Goal: Task Accomplishment & Management: Manage account settings

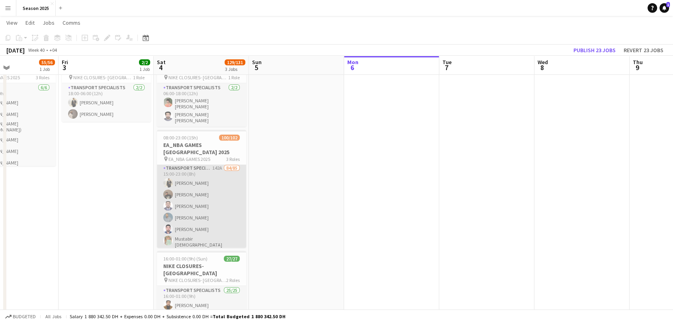
scroll to position [133, 0]
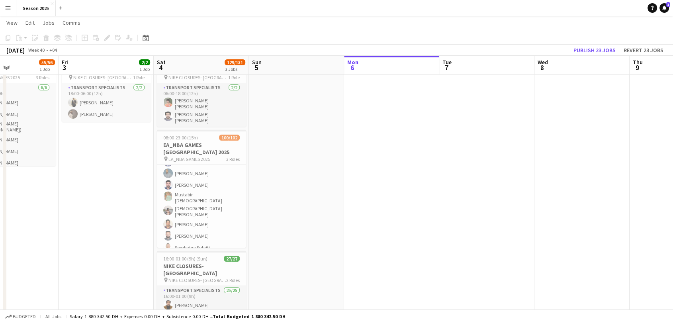
drag, startPoint x: 213, startPoint y: 206, endPoint x: 679, endPoint y: 102, distance: 476.9
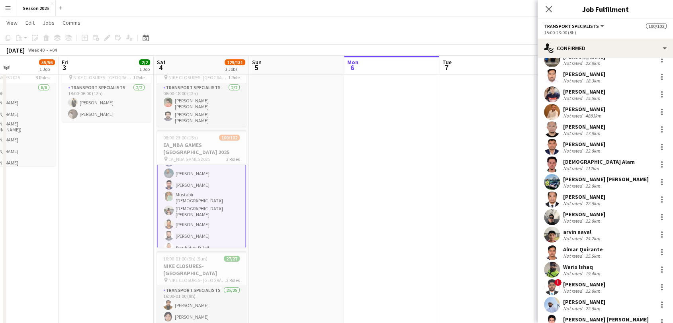
scroll to position [1180, 0]
click at [373, 213] on app-date-cell at bounding box center [391, 213] width 95 height 336
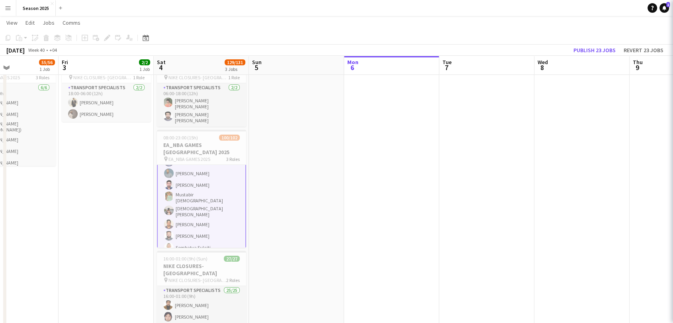
scroll to position [133, 0]
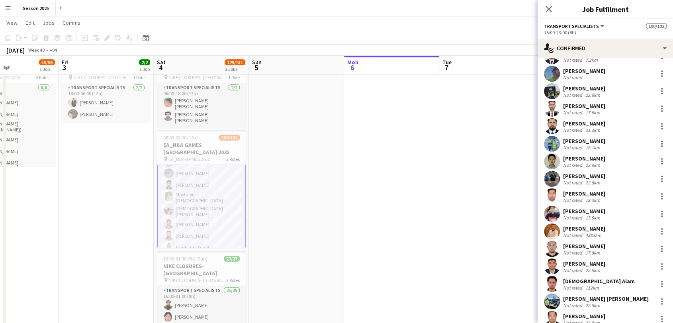
scroll to position [1268, 0]
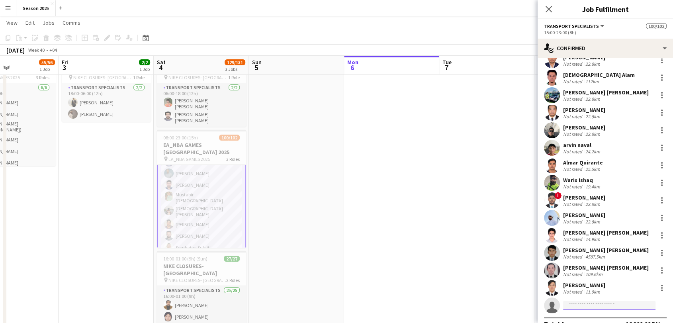
click at [618, 301] on input at bounding box center [609, 306] width 92 height 10
type input "**********"
click at [605, 308] on span "[EMAIL_ADDRESS][DOMAIN_NAME]" at bounding box center [609, 310] width 80 height 6
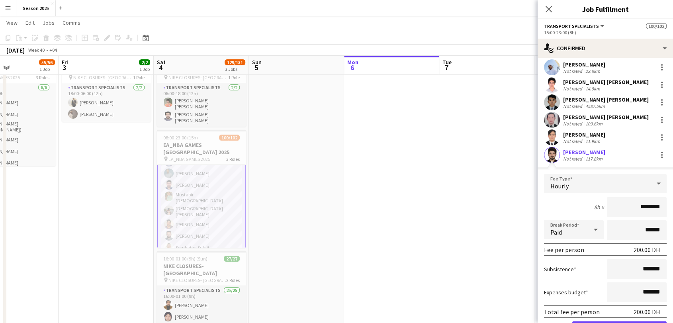
scroll to position [1448, 0]
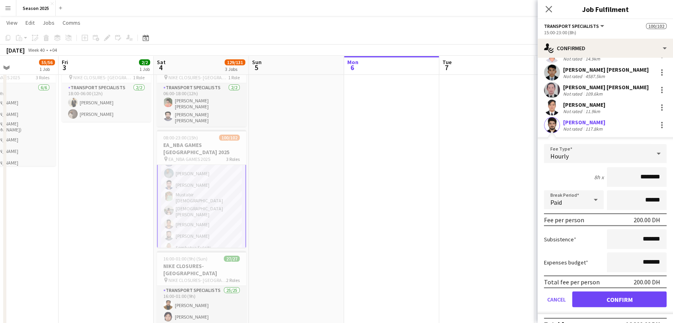
click at [553, 117] on app-user-avatar at bounding box center [552, 125] width 16 height 16
click at [559, 117] on app-user-avatar at bounding box center [552, 125] width 16 height 16
click at [554, 117] on app-user-avatar at bounding box center [552, 125] width 16 height 16
click at [550, 117] on app-user-avatar at bounding box center [552, 125] width 16 height 16
click at [571, 119] on div "[PERSON_NAME]" at bounding box center [584, 122] width 42 height 7
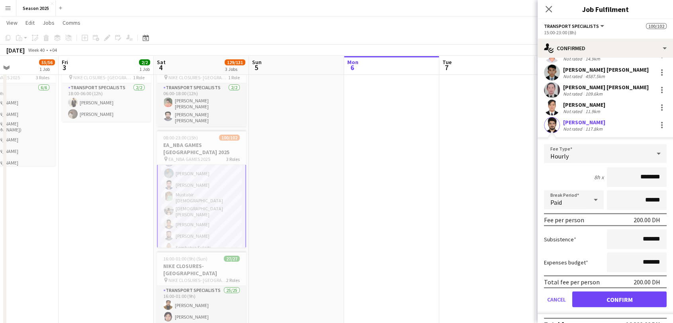
click at [548, 117] on app-user-avatar at bounding box center [552, 125] width 16 height 16
click at [495, 106] on app-date-cell at bounding box center [486, 213] width 95 height 336
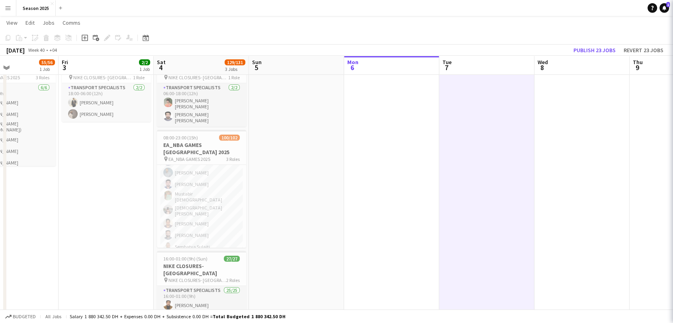
scroll to position [133, 0]
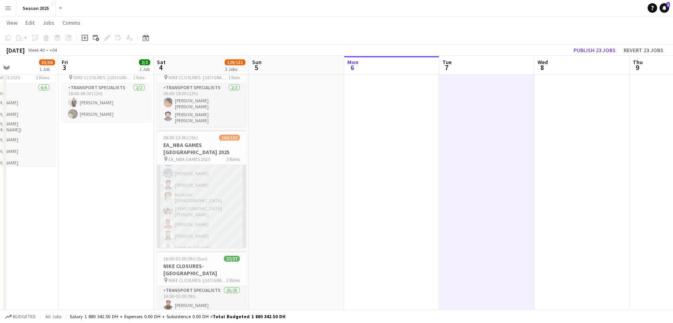
drag, startPoint x: 207, startPoint y: 205, endPoint x: 217, endPoint y: 200, distance: 11.6
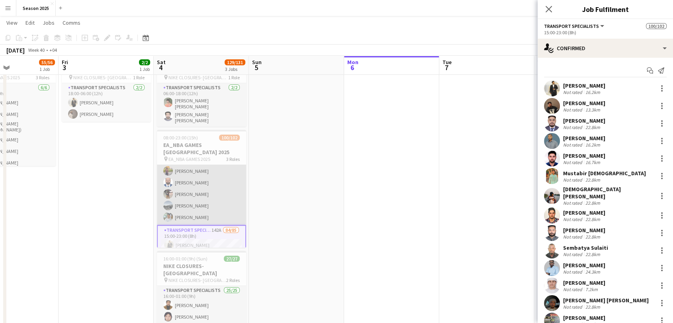
scroll to position [45, 0]
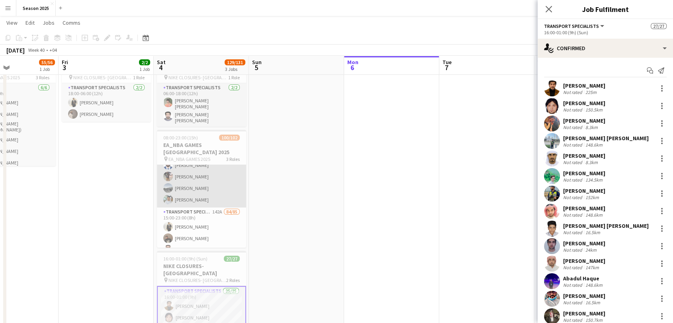
click at [225, 192] on app-card-role "AM SHIFT [DATE] 08:00-15:00 (7h) [PERSON_NAME] ([PERSON_NAME]) [PERSON_NAME] [P…" at bounding box center [201, 163] width 89 height 87
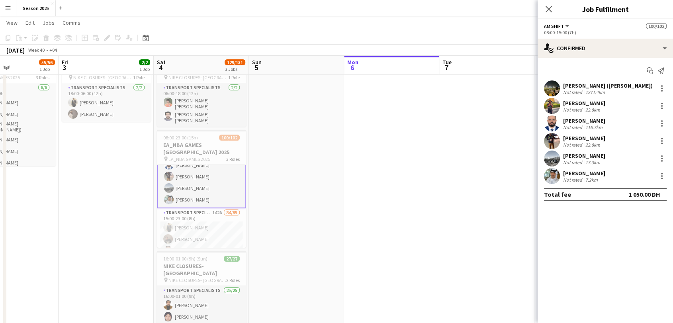
click at [358, 118] on app-date-cell at bounding box center [391, 213] width 95 height 336
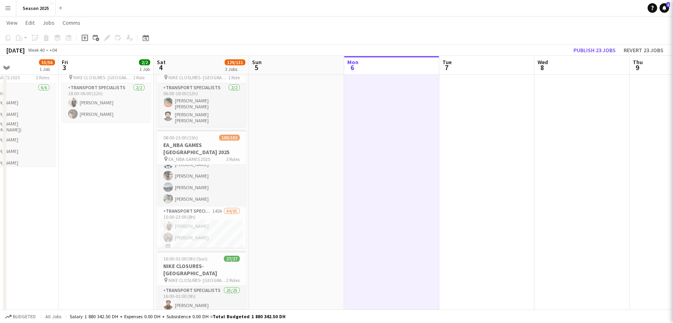
scroll to position [45, 0]
click at [469, 139] on app-date-cell at bounding box center [486, 213] width 95 height 336
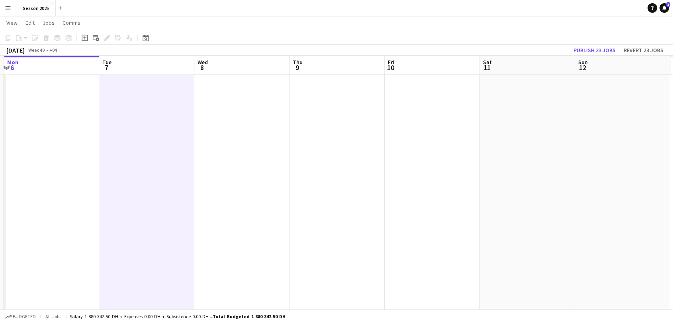
drag, startPoint x: 592, startPoint y: 166, endPoint x: 252, endPoint y: 165, distance: 340.0
click at [252, 165] on app-calendar-viewport "Thu 2 55/56 1 Job Fri 3 2/2 1 Job Sat 4 129/131 3 Jobs Sun 5 Mon 6 Tue 7 Wed 8 …" at bounding box center [336, 184] width 673 height 394
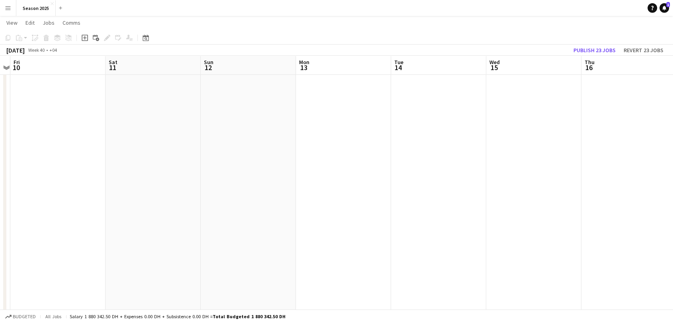
scroll to position [0, 373]
drag, startPoint x: 520, startPoint y: 176, endPoint x: 144, endPoint y: 174, distance: 376.2
click at [144, 174] on app-calendar-viewport "Mon 6 Tue 7 Wed 8 Thu 9 Fri 10 Sat 11 Sun 12 Mon 13 Tue 14 Wed 15 Thu 16 Fri 17…" at bounding box center [336, 184] width 673 height 394
click at [328, 121] on app-date-cell at bounding box center [340, 213] width 95 height 336
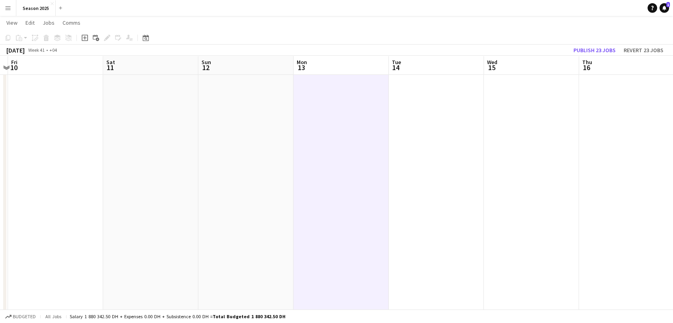
drag, startPoint x: 221, startPoint y: 149, endPoint x: 201, endPoint y: 147, distance: 19.6
click at [221, 150] on app-date-cell at bounding box center [245, 213] width 95 height 336
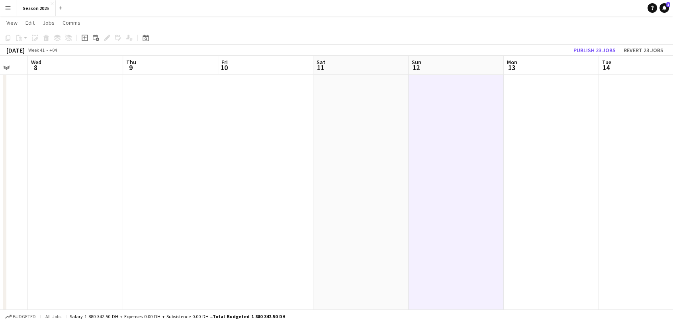
drag, startPoint x: 201, startPoint y: 142, endPoint x: 499, endPoint y: 143, distance: 298.2
click at [507, 139] on app-calendar-viewport "Mon 6 Tue 7 Wed 8 Thu 9 Fri 10 Sat 11 Sun 12 Mon 13 Tue 14 Wed 15 Thu 16 Fri 17…" at bounding box center [336, 184] width 673 height 394
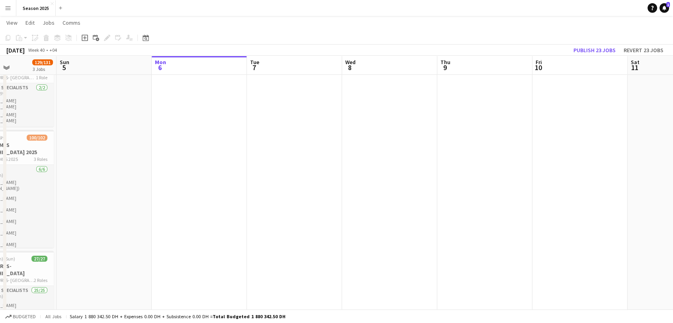
drag, startPoint x: 148, startPoint y: 144, endPoint x: 379, endPoint y: 139, distance: 231.4
click at [379, 139] on app-calendar-viewport "Fri 3 2/2 1 Job Sat 4 129/131 3 Jobs Sun 5 Mon 6 Tue 7 Wed 8 Thu 9 Fri 10 Sat 1…" at bounding box center [336, 184] width 673 height 394
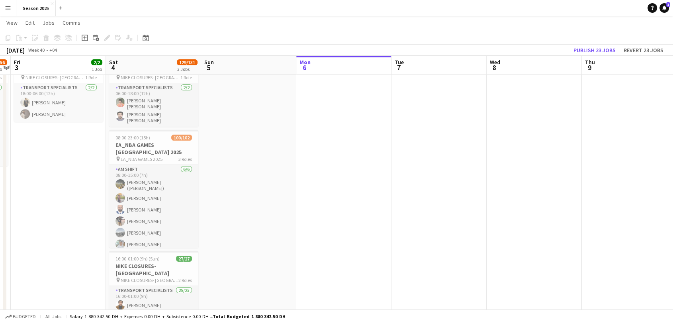
scroll to position [0, 177]
drag, startPoint x: 139, startPoint y: 123, endPoint x: 261, endPoint y: 135, distance: 122.3
click at [261, 135] on app-calendar-viewport "Wed 1 Thu 2 55/56 1 Job Fri 3 2/2 1 Job Sat 4 129/131 3 Jobs Sun 5 Mon 6 Tue 7 …" at bounding box center [336, 184] width 673 height 394
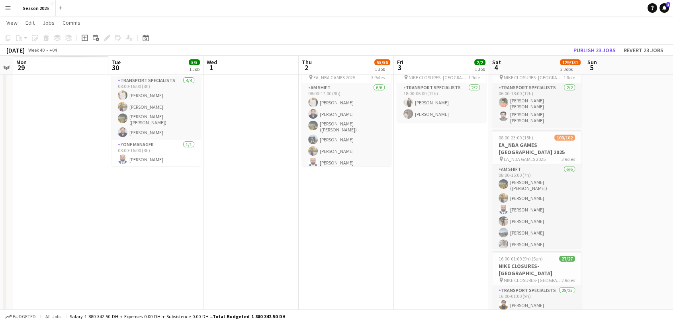
scroll to position [0, 192]
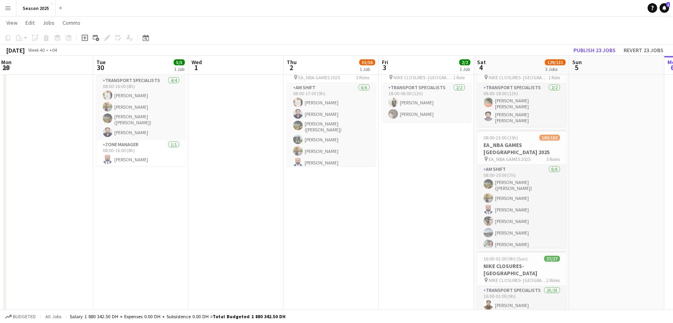
drag, startPoint x: 95, startPoint y: 159, endPoint x: 461, endPoint y: 159, distance: 365.5
click at [461, 159] on app-calendar-viewport "Sat 27 Sun 28 Mon 29 Tue 30 5/5 1 Job Wed 1 Thu 2 55/56 1 Job Fri 3 2/2 1 Job S…" at bounding box center [336, 184] width 673 height 394
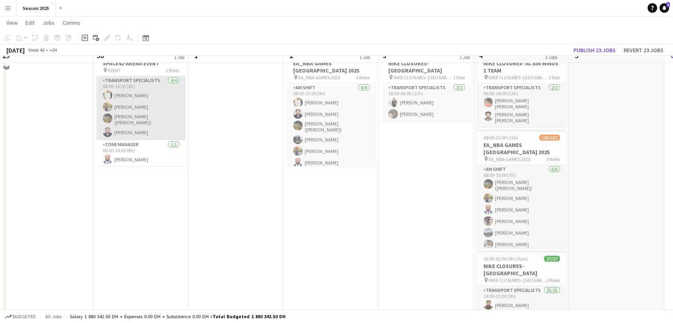
scroll to position [0, 0]
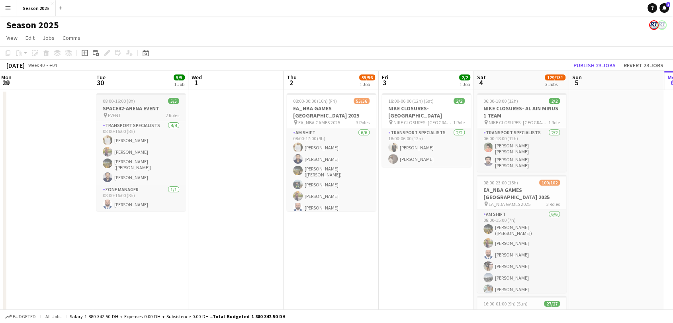
click at [152, 115] on div "pin EVENT 2 Roles" at bounding box center [140, 115] width 89 height 6
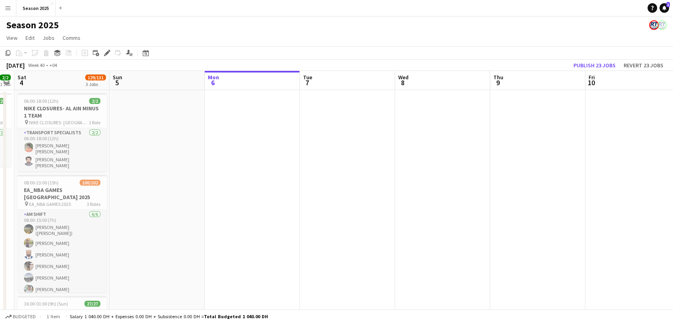
drag, startPoint x: 606, startPoint y: 161, endPoint x: 147, endPoint y: 165, distance: 459.5
click at [147, 165] on app-calendar-viewport "Tue 30 5/5 1 Job Wed 1 Thu 2 55/56 1 Job Fri 3 2/2 1 Job Sat 4 129/131 3 Jobs S…" at bounding box center [336, 248] width 673 height 355
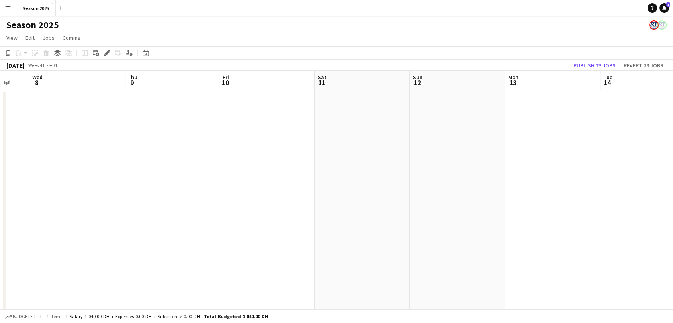
drag, startPoint x: 462, startPoint y: 183, endPoint x: 132, endPoint y: 185, distance: 330.1
click at [132, 185] on app-calendar-viewport "Sat 4 129/131 3 Jobs Sun 5 Mon 6 Tue 7 Wed 8 Thu 9 Fri 10 Sat 11 Sun 12 Mon 13 …" at bounding box center [336, 248] width 673 height 355
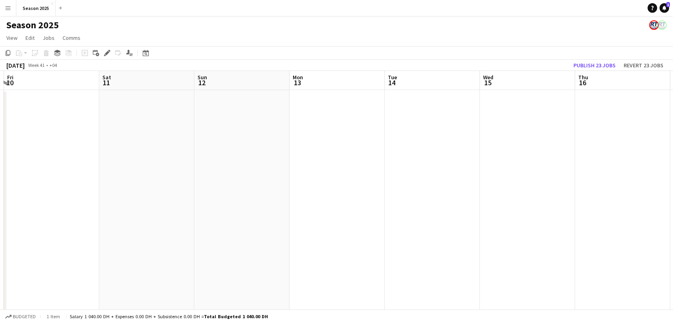
scroll to position [0, 223]
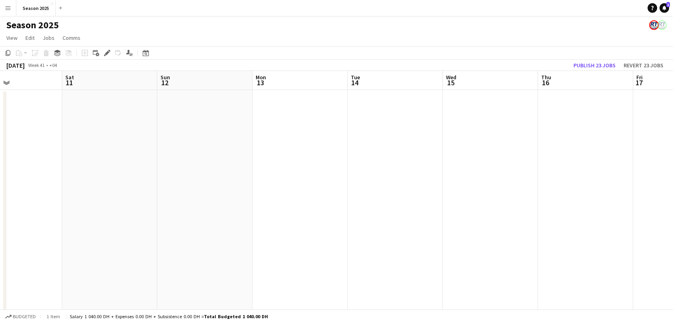
drag, startPoint x: 371, startPoint y: 186, endPoint x: 196, endPoint y: 191, distance: 174.4
click at [196, 191] on app-calendar-viewport "Wed 8 Thu 9 Fri 10 Sat 11 Sun 12 Mon 13 Tue 14 Wed 15 Thu 16 Fri 17 Sat 18 Sun …" at bounding box center [336, 248] width 673 height 355
click at [300, 139] on app-date-cell at bounding box center [299, 258] width 95 height 336
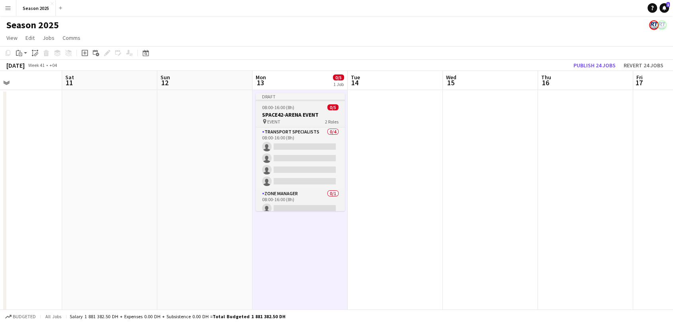
click at [293, 117] on h3 "SPACE42-ARENA EVENT" at bounding box center [300, 114] width 89 height 7
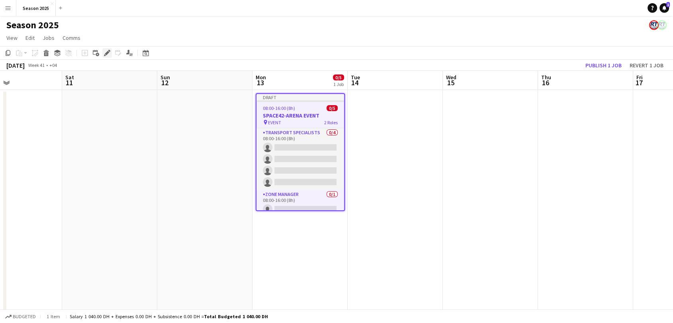
click at [104, 55] on icon at bounding box center [105, 55] width 2 height 2
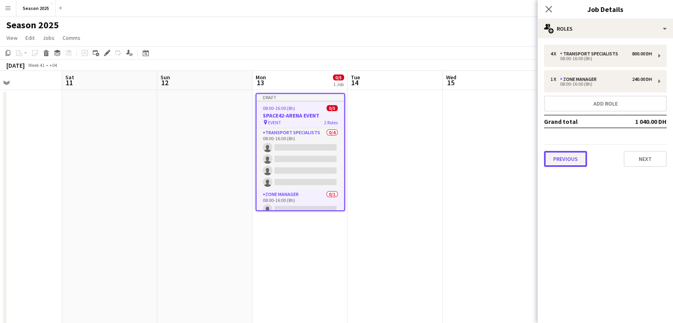
click at [544, 156] on button "Previous" at bounding box center [565, 159] width 43 height 16
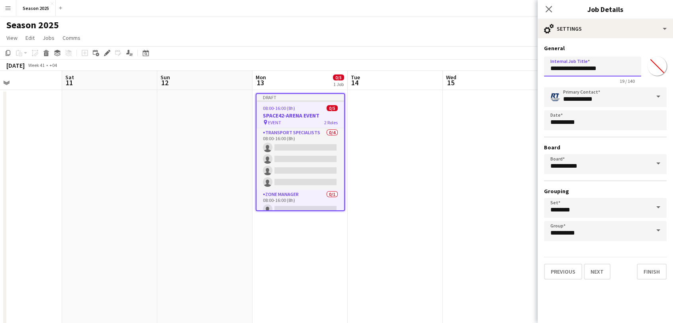
click at [588, 68] on input "**********" at bounding box center [592, 67] width 97 height 20
type input "*"
type input "**********"
click at [596, 268] on button "Next" at bounding box center [597, 272] width 27 height 16
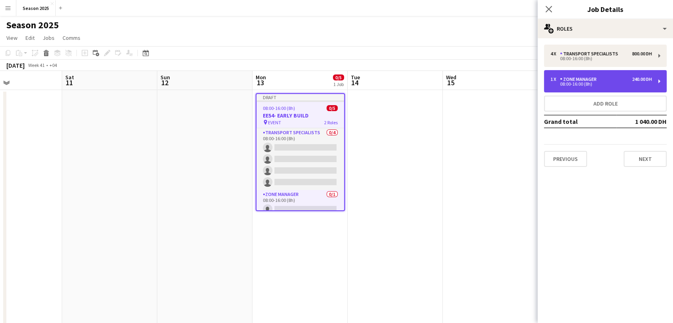
click at [593, 84] on div "08:00-16:00 (8h)" at bounding box center [601, 84] width 102 height 4
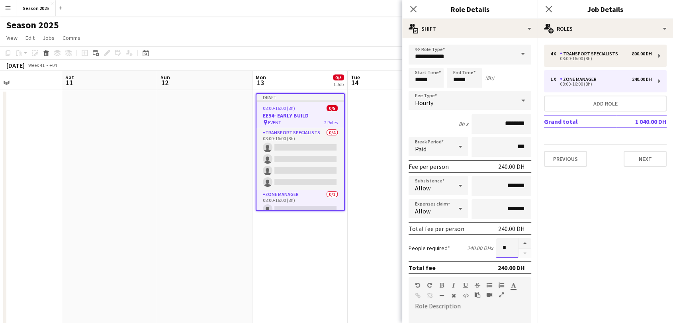
drag, startPoint x: 502, startPoint y: 245, endPoint x: 487, endPoint y: 243, distance: 14.5
click at [487, 243] on div "People required 240.00 DH x *" at bounding box center [469, 248] width 123 height 20
type input "*"
drag, startPoint x: 421, startPoint y: 81, endPoint x: 409, endPoint y: 81, distance: 11.5
click at [409, 81] on input "*****" at bounding box center [425, 78] width 35 height 20
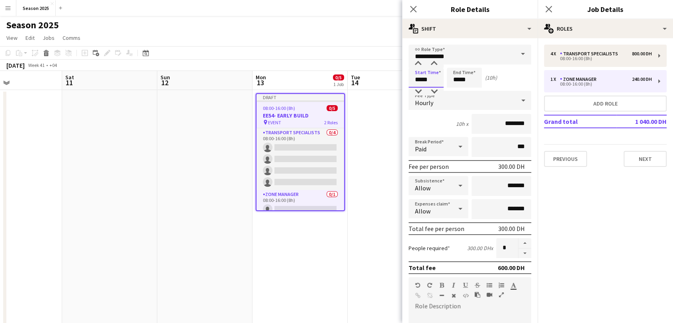
type input "*****"
drag, startPoint x: 459, startPoint y: 79, endPoint x: 446, endPoint y: 78, distance: 13.2
click at [446, 78] on div "Start Time ***** End Time ***** (10h)" at bounding box center [469, 78] width 123 height 20
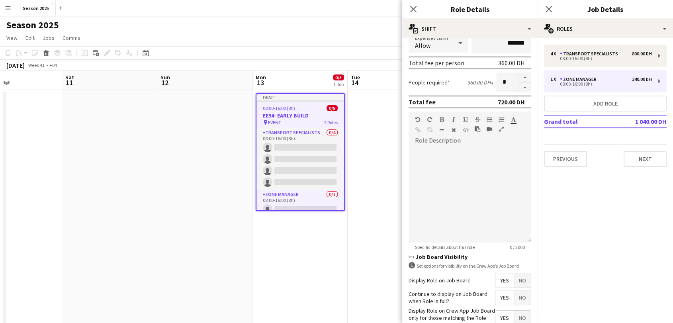
scroll to position [216, 0]
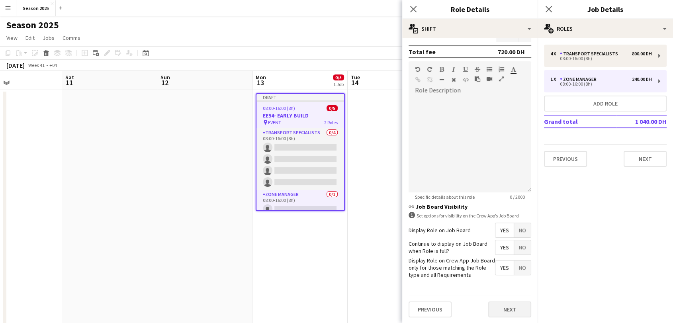
type input "*****"
click at [506, 310] on button "Next" at bounding box center [509, 309] width 43 height 16
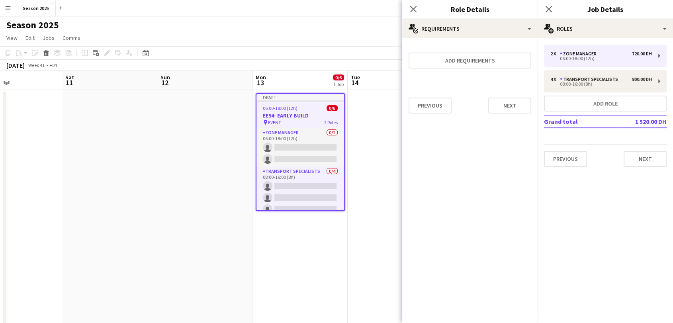
scroll to position [0, 0]
click at [511, 108] on button "Next" at bounding box center [509, 106] width 43 height 16
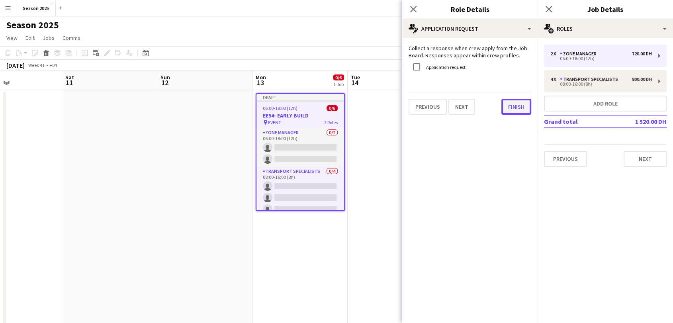
click at [511, 108] on button "Finish" at bounding box center [516, 107] width 30 height 16
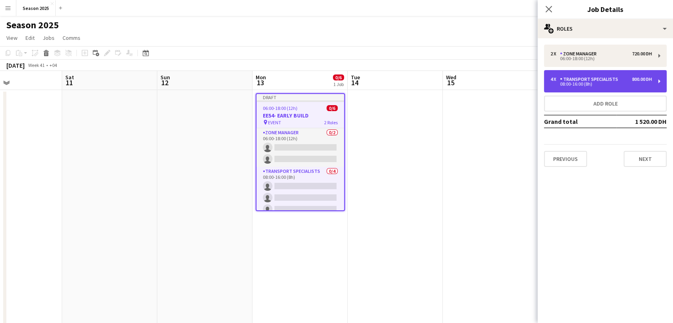
click at [567, 76] on div "4 x Transport Specialists 800.00 DH 08:00-16:00 (8h)" at bounding box center [605, 81] width 123 height 22
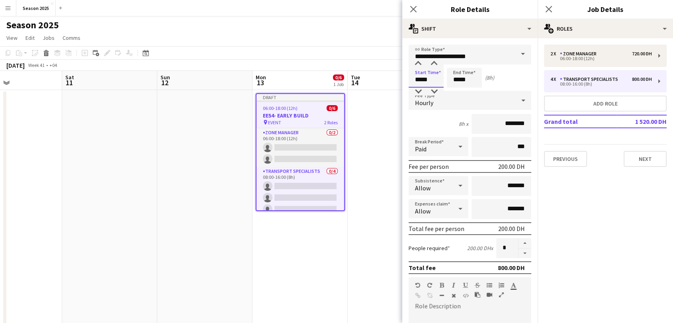
drag, startPoint x: 420, startPoint y: 81, endPoint x: 410, endPoint y: 83, distance: 9.7
click at [410, 83] on input "*****" at bounding box center [425, 78] width 35 height 20
type input "*****"
drag, startPoint x: 459, startPoint y: 80, endPoint x: 444, endPoint y: 80, distance: 14.3
click at [444, 80] on div "Start Time ***** End Time ***** (10h)" at bounding box center [469, 78] width 123 height 20
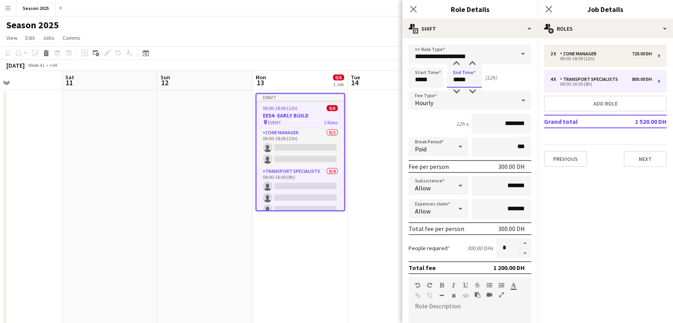
type input "*****"
drag, startPoint x: 502, startPoint y: 245, endPoint x: 485, endPoint y: 246, distance: 17.2
click at [485, 246] on div "People required 300.00 DH x *" at bounding box center [469, 248] width 123 height 20
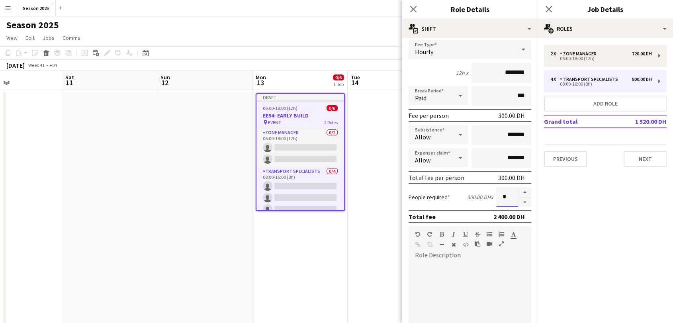
scroll to position [216, 0]
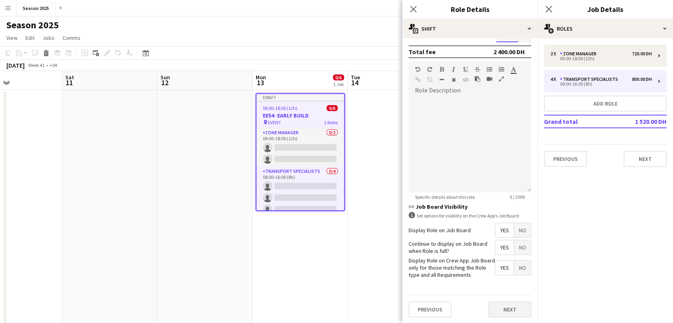
type input "*"
click at [488, 307] on button "Next" at bounding box center [509, 309] width 43 height 16
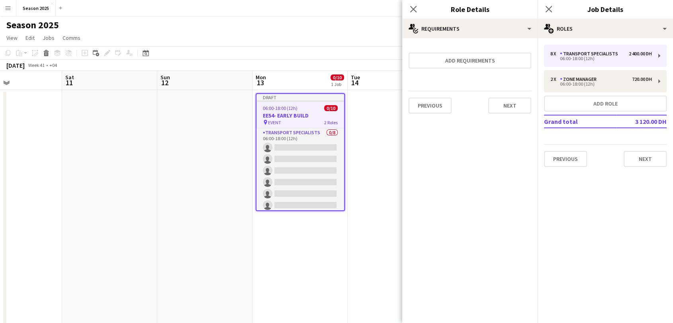
scroll to position [0, 0]
click at [512, 104] on button "Next" at bounding box center [509, 106] width 43 height 16
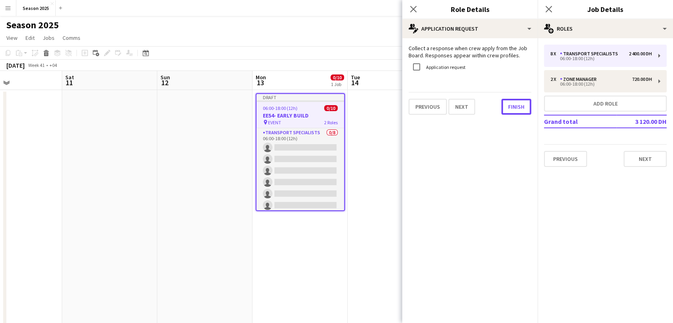
click at [512, 105] on button "Finish" at bounding box center [516, 107] width 30 height 16
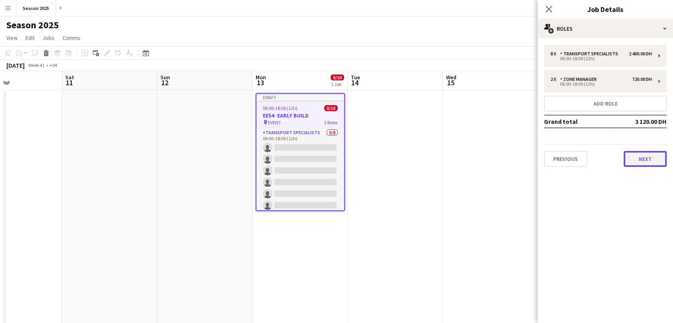
click at [653, 154] on button "Next" at bounding box center [644, 159] width 43 height 16
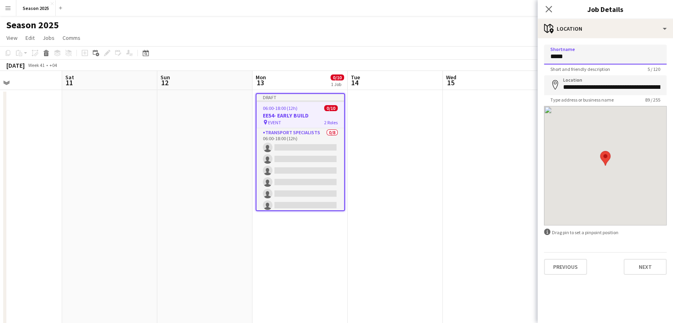
drag, startPoint x: 592, startPoint y: 53, endPoint x: 514, endPoint y: 59, distance: 78.3
click at [514, 59] on body "Menu Boards Boards Boards All jobs Status Workforce Workforce My Workforce Recr…" at bounding box center [336, 219] width 673 height 439
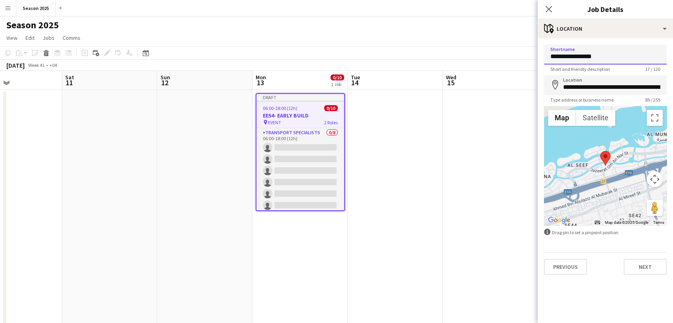
type input "**********"
click at [590, 85] on input "**********" at bounding box center [605, 85] width 123 height 20
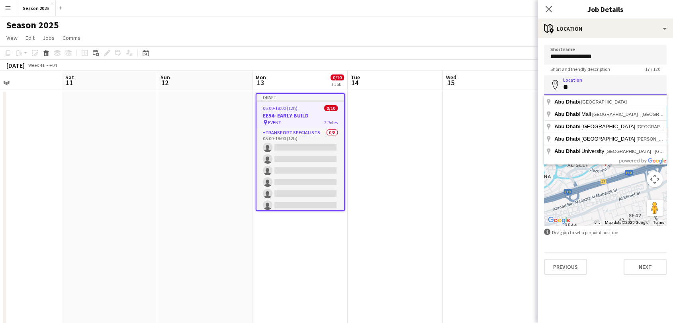
type input "*"
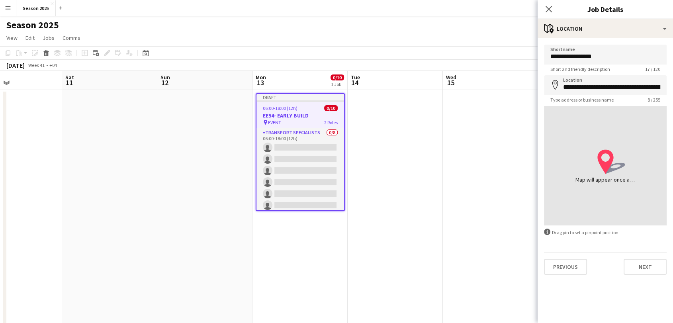
type input "**********"
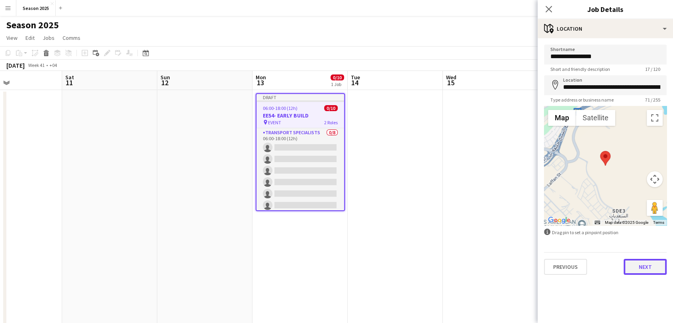
click at [651, 266] on button "Next" at bounding box center [644, 267] width 43 height 16
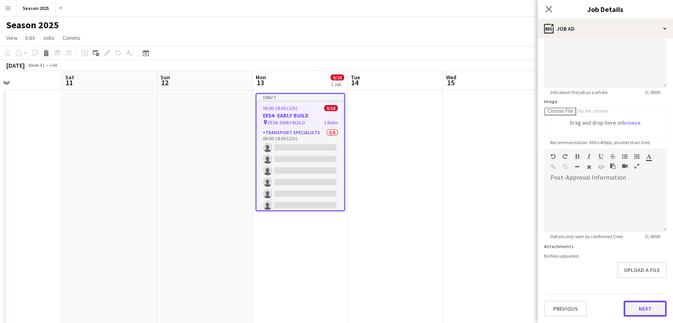
scroll to position [70, 0]
click at [634, 281] on form "**********" at bounding box center [604, 145] width 135 height 343
click at [645, 304] on button "Next" at bounding box center [644, 309] width 43 height 16
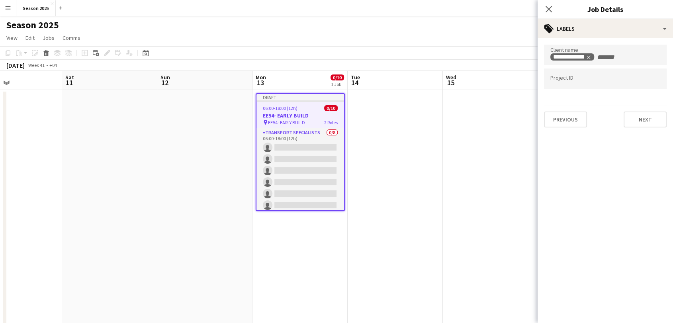
scroll to position [0, 0]
click at [599, 56] on icon "Remove tag" at bounding box center [599, 58] width 6 height 6
click at [644, 115] on button "Next" at bounding box center [644, 119] width 43 height 16
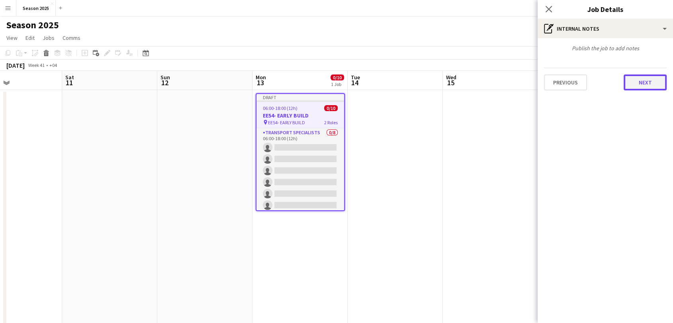
click at [646, 86] on button "Next" at bounding box center [644, 82] width 43 height 16
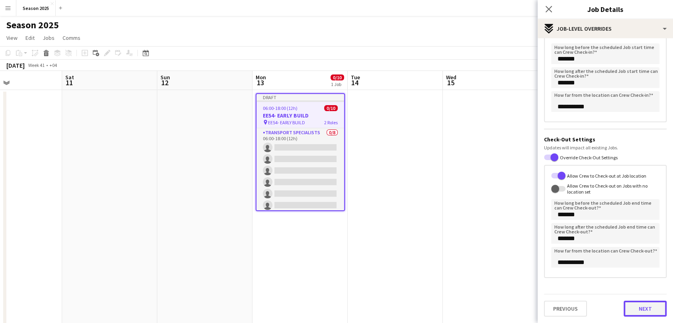
scroll to position [90, 0]
click at [631, 295] on div "Previous Next" at bounding box center [605, 305] width 123 height 23
click at [634, 307] on button "Next" at bounding box center [644, 309] width 43 height 16
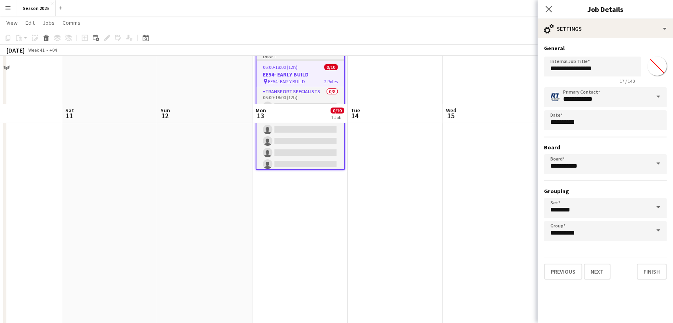
scroll to position [88, 0]
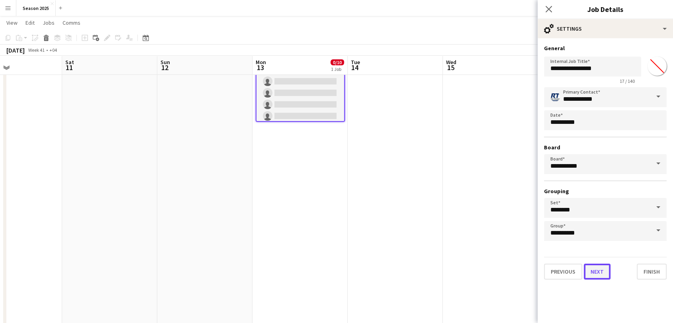
click at [599, 275] on button "Next" at bounding box center [597, 272] width 27 height 16
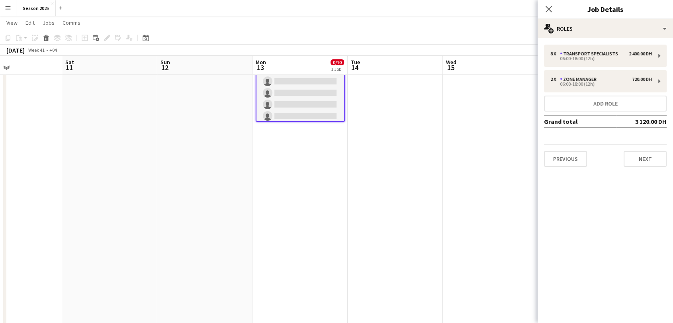
click at [632, 167] on div "8 x Transport Specialists 2 400.00 DH 06:00-18:00 (12h) 2 x Zone Manager 720.00…" at bounding box center [604, 105] width 135 height 135
click at [632, 161] on button "Next" at bounding box center [644, 159] width 43 height 16
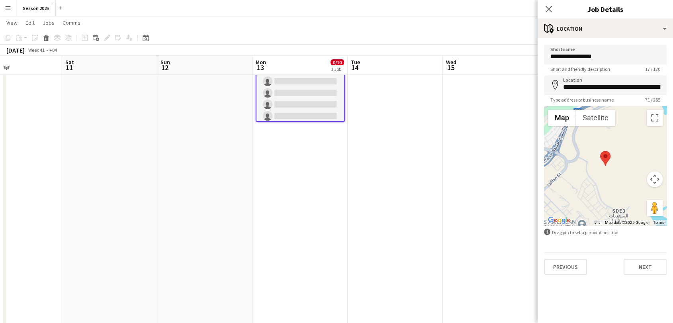
click at [549, 14] on div "Close pop-in" at bounding box center [548, 9] width 22 height 18
click at [549, 9] on icon at bounding box center [549, 9] width 8 height 8
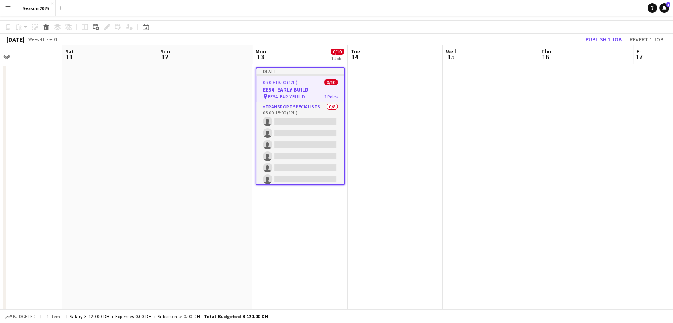
scroll to position [0, 0]
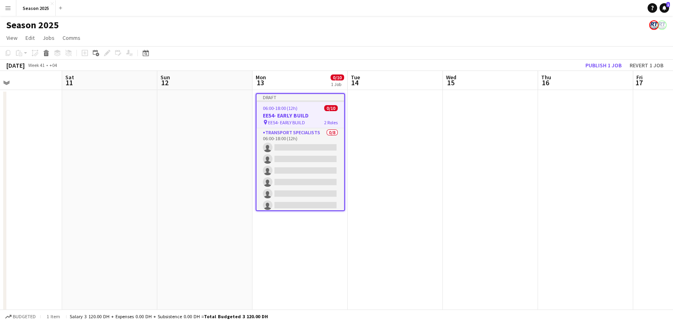
click at [303, 119] on div "pin EE54- EARLY BUILD 2 Roles" at bounding box center [300, 122] width 88 height 6
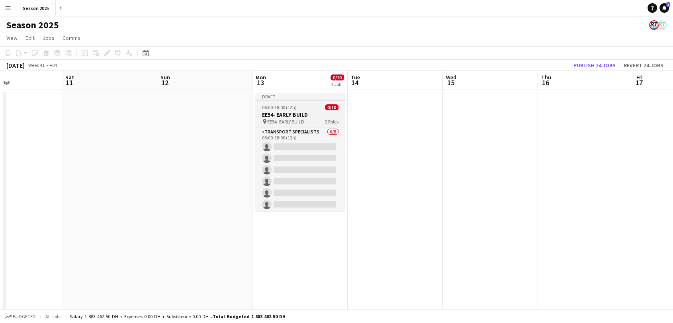
click at [277, 123] on span "EE54- EARLY BUILD" at bounding box center [285, 122] width 37 height 6
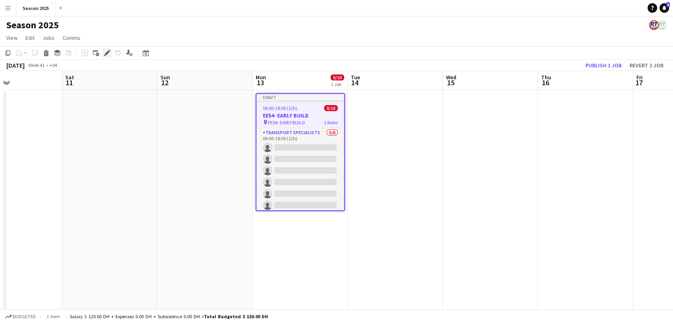
click at [105, 51] on icon "Edit" at bounding box center [107, 53] width 6 height 6
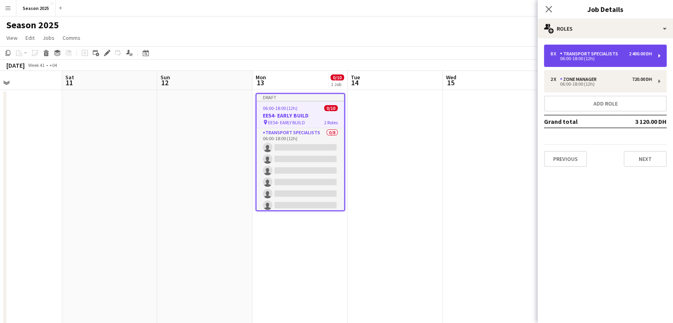
click at [588, 59] on div "06:00-18:00 (12h)" at bounding box center [601, 59] width 102 height 4
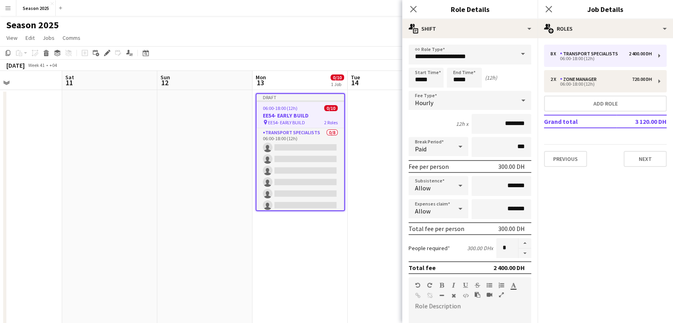
click at [486, 100] on div "Hourly" at bounding box center [461, 100] width 107 height 19
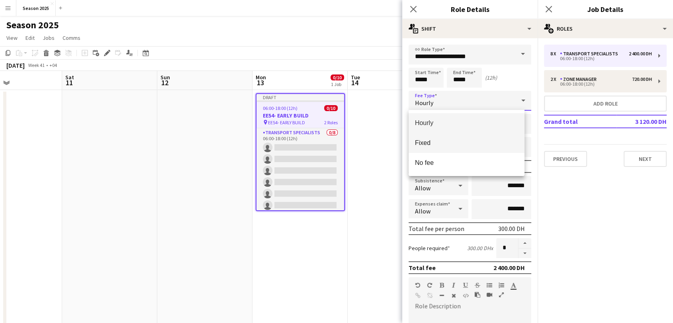
click at [473, 143] on span "Fixed" at bounding box center [466, 143] width 103 height 8
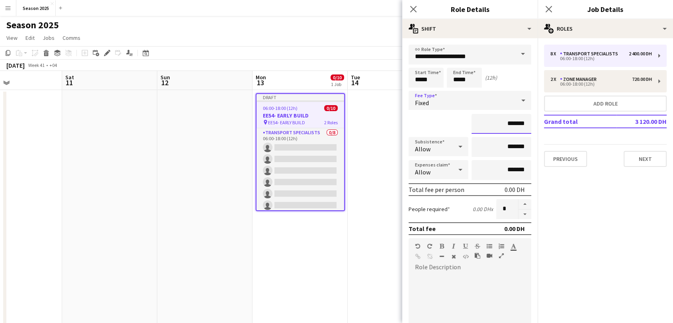
click at [496, 123] on input "*******" at bounding box center [501, 124] width 60 height 20
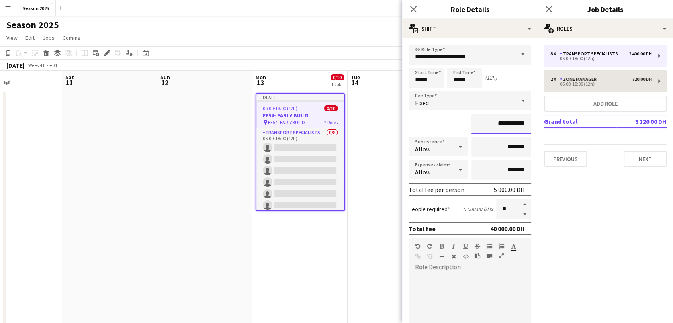
type input "**********"
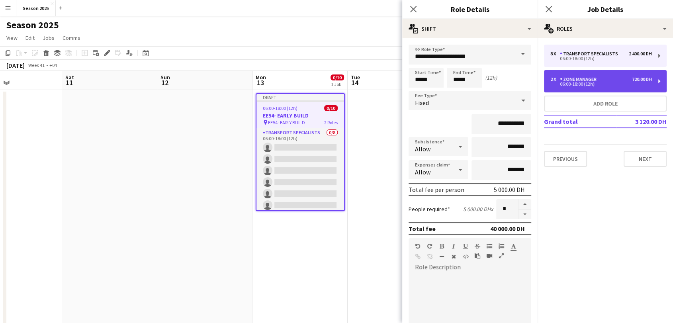
click at [586, 85] on div "06:00-18:00 (12h)" at bounding box center [601, 84] width 102 height 4
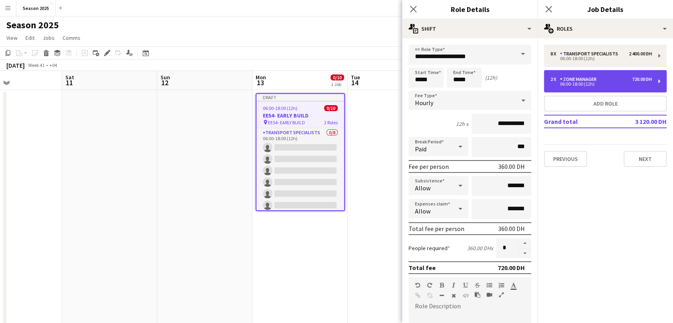
type input "**********"
type input "********"
type input "*"
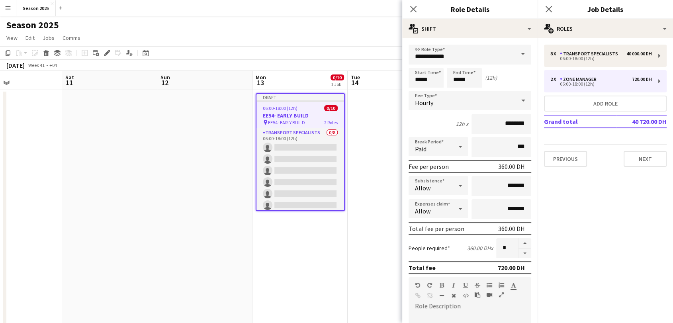
click at [499, 104] on div "Hourly" at bounding box center [461, 100] width 107 height 19
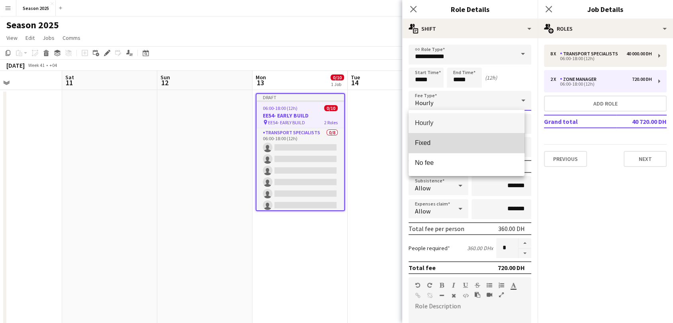
click at [490, 148] on mat-option "Fixed" at bounding box center [466, 143] width 116 height 20
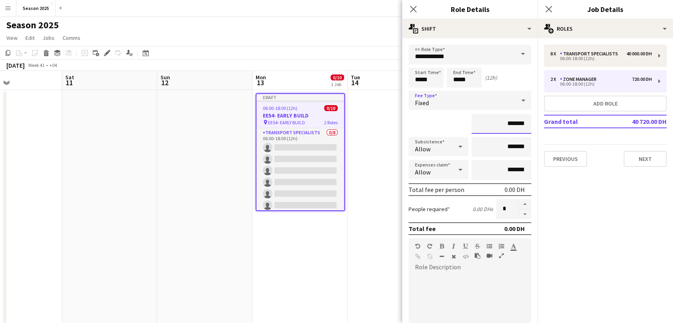
click at [494, 123] on input "*******" at bounding box center [501, 124] width 60 height 20
type input "**********"
click at [414, 14] on app-icon "Close pop-in" at bounding box center [414, 10] width 12 height 12
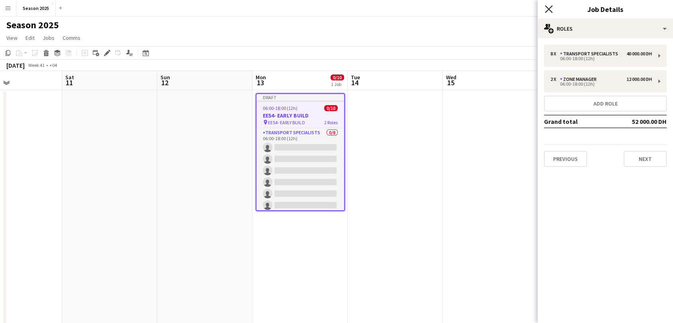
click at [549, 8] on icon at bounding box center [549, 9] width 8 height 8
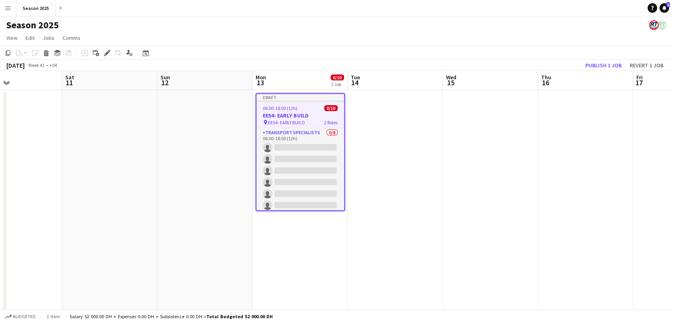
click at [391, 136] on app-date-cell at bounding box center [395, 258] width 95 height 336
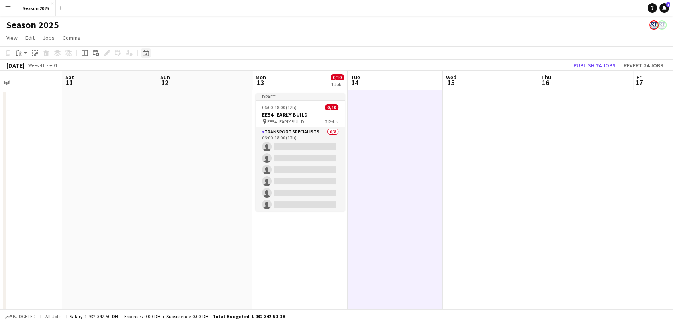
click at [149, 51] on div "Date picker" at bounding box center [146, 53] width 10 height 10
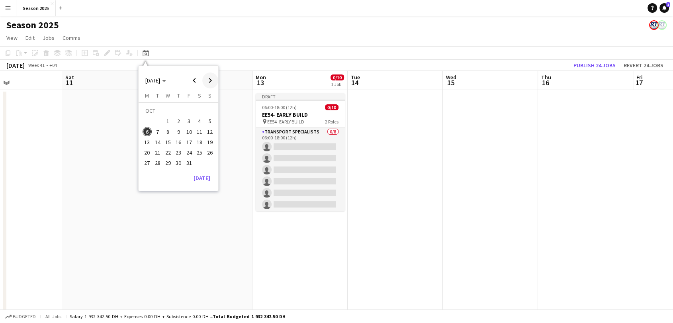
click at [215, 78] on span "Next month" at bounding box center [210, 80] width 16 height 16
click at [198, 108] on span "1" at bounding box center [200, 111] width 10 height 11
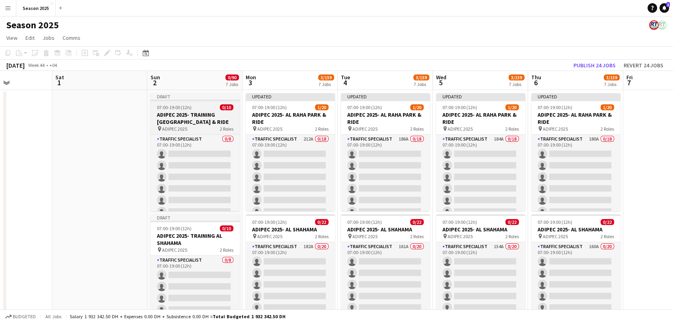
drag, startPoint x: 213, startPoint y: 137, endPoint x: 215, endPoint y: 131, distance: 6.1
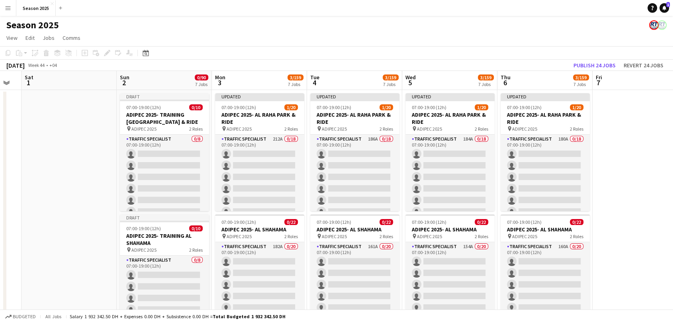
drag, startPoint x: 642, startPoint y: 145, endPoint x: 602, endPoint y: 141, distance: 40.0
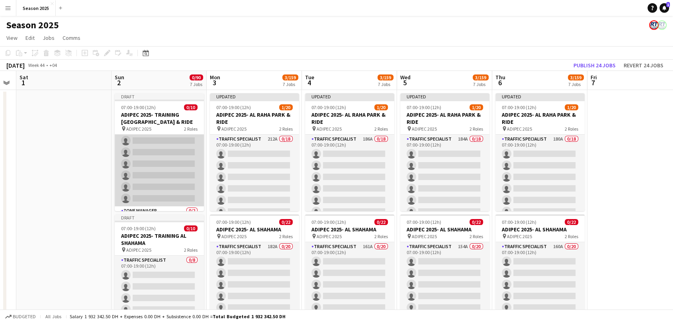
scroll to position [0, 0]
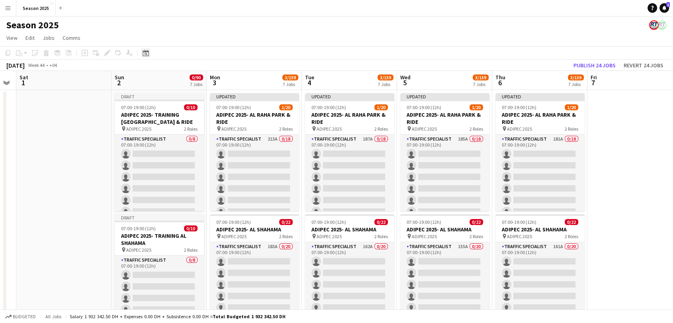
click at [147, 55] on icon "Date picker" at bounding box center [146, 53] width 6 height 6
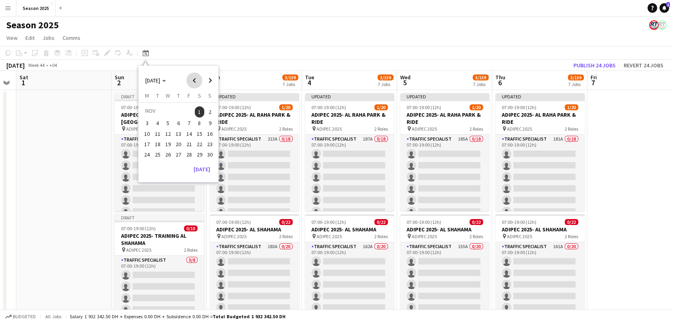
click at [191, 81] on span "Previous month" at bounding box center [194, 80] width 16 height 16
click at [146, 134] on span "6" at bounding box center [148, 132] width 10 height 10
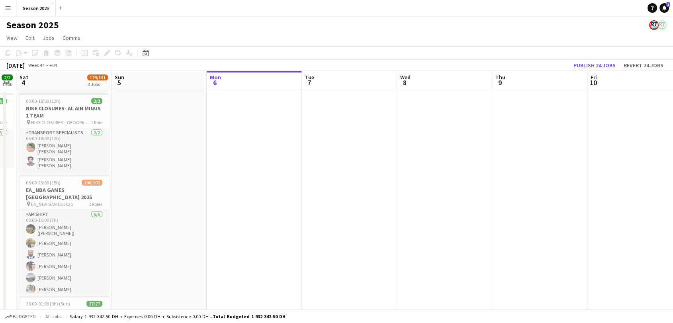
scroll to position [0, 274]
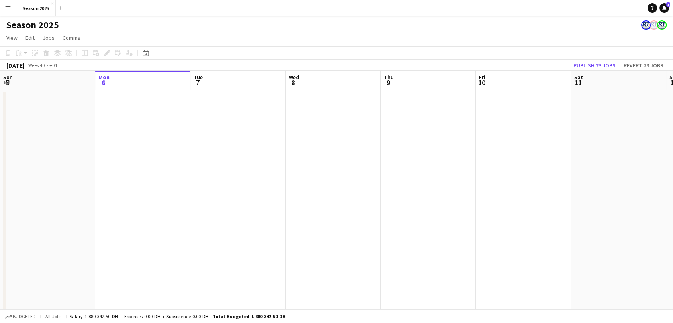
click at [5, 5] on app-icon "Menu" at bounding box center [8, 8] width 6 height 6
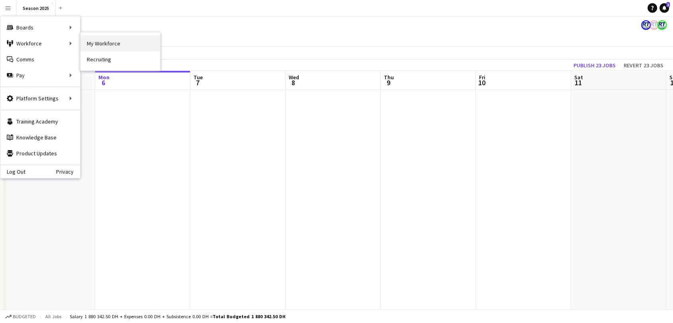
click at [106, 40] on link "My Workforce" at bounding box center [120, 43] width 80 height 16
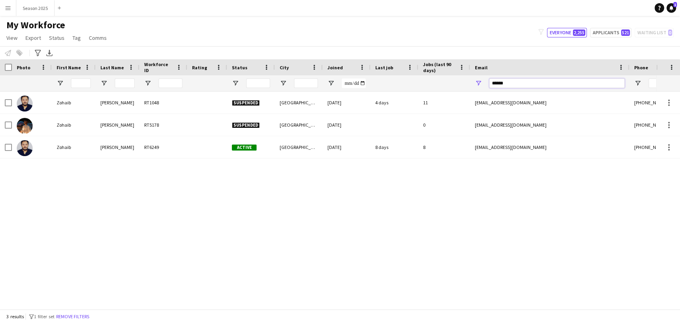
drag, startPoint x: 498, startPoint y: 82, endPoint x: 457, endPoint y: 80, distance: 41.8
click at [457, 80] on div at bounding box center [431, 83] width 863 height 16
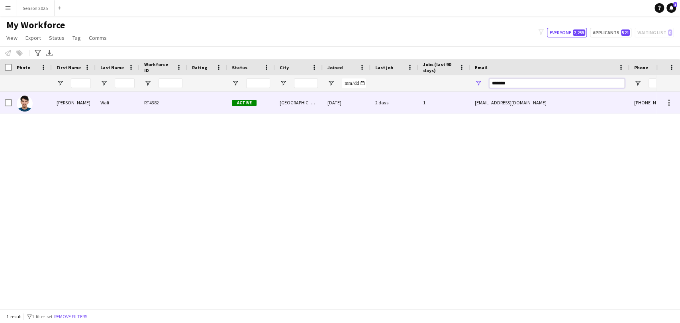
type input "*******"
click at [31, 106] on img at bounding box center [25, 104] width 16 height 16
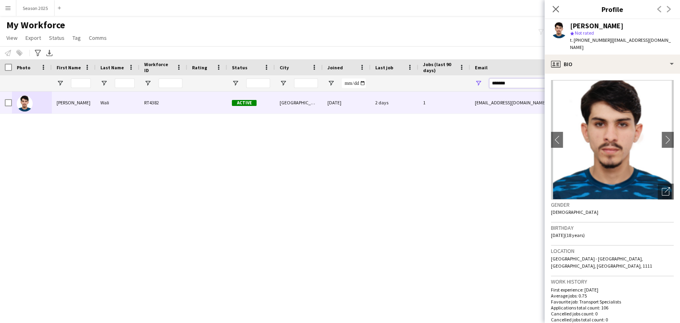
drag, startPoint x: 522, startPoint y: 82, endPoint x: 484, endPoint y: 78, distance: 38.7
click at [484, 79] on div "*******" at bounding box center [549, 83] width 159 height 16
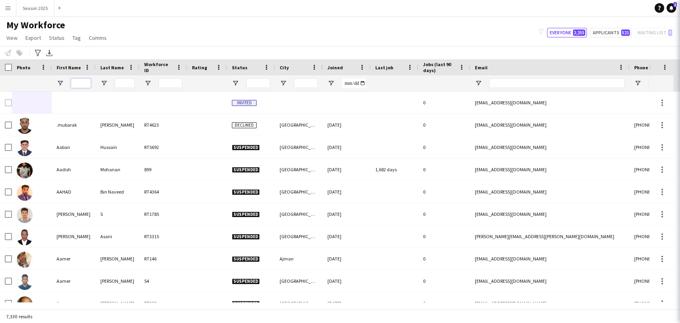
click at [85, 82] on input "First Name Filter Input" at bounding box center [81, 83] width 20 height 10
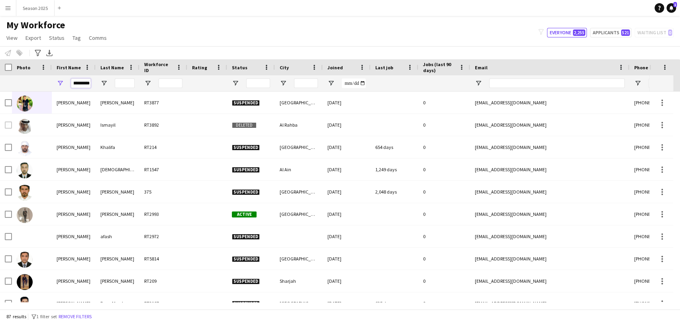
type input "********"
click at [127, 84] on input "Last Name Filter Input" at bounding box center [125, 83] width 20 height 10
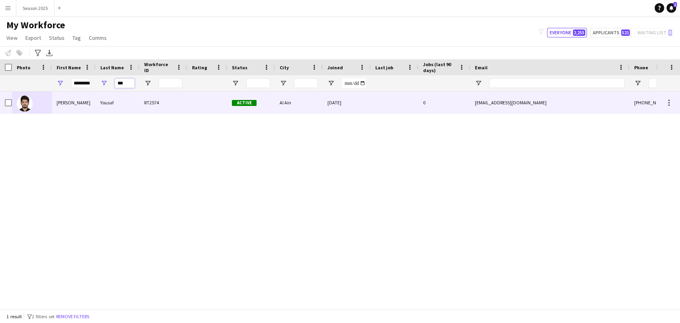
type input "***"
click at [20, 102] on img at bounding box center [25, 104] width 16 height 16
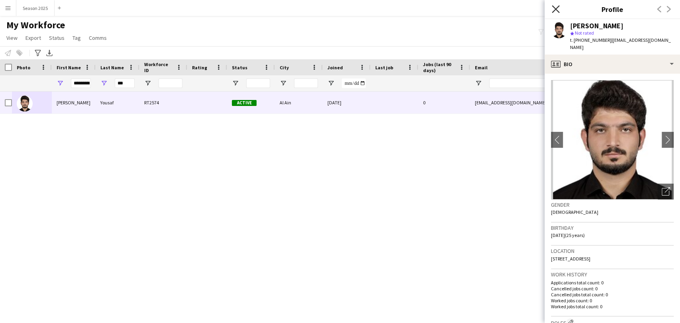
click at [555, 8] on icon at bounding box center [555, 9] width 8 height 8
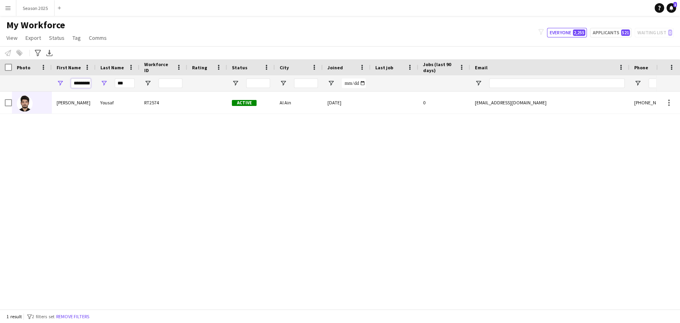
click at [85, 83] on input "********" at bounding box center [81, 83] width 20 height 10
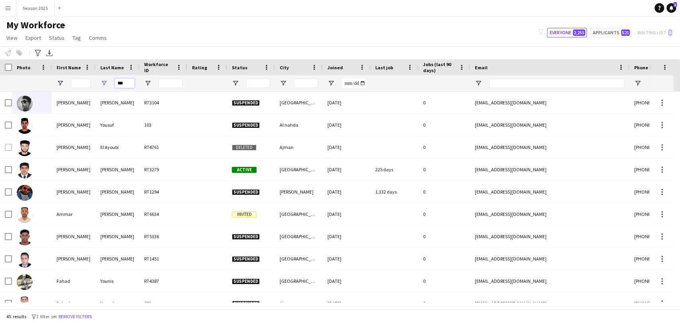
click at [122, 82] on input "***" at bounding box center [125, 83] width 20 height 10
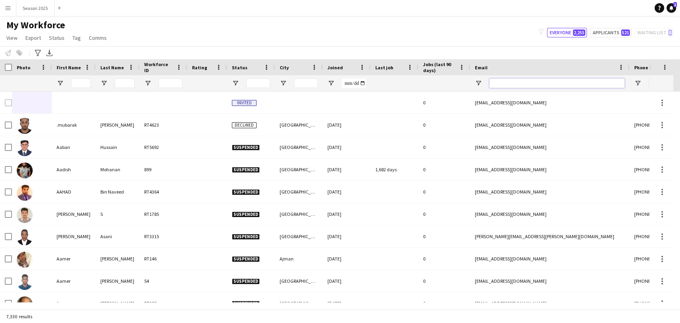
click at [524, 78] on div at bounding box center [556, 83] width 135 height 16
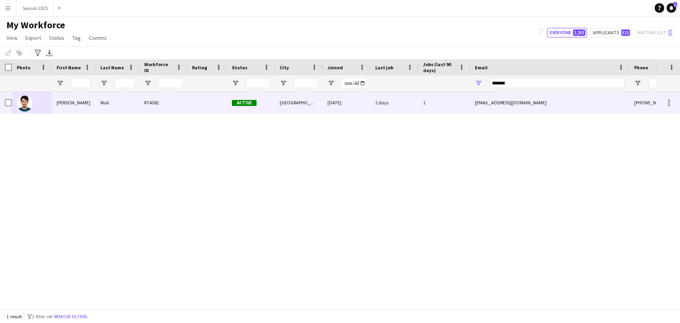
click at [24, 109] on img at bounding box center [25, 104] width 16 height 16
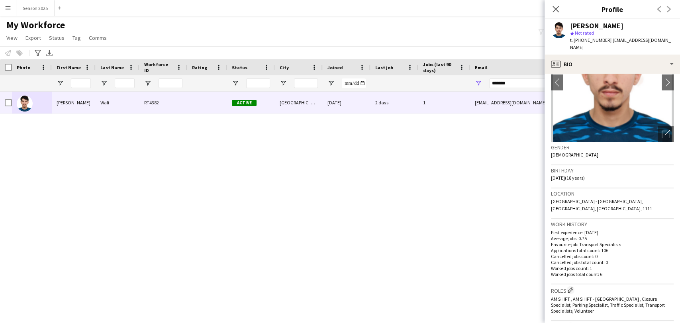
scroll to position [44, 0]
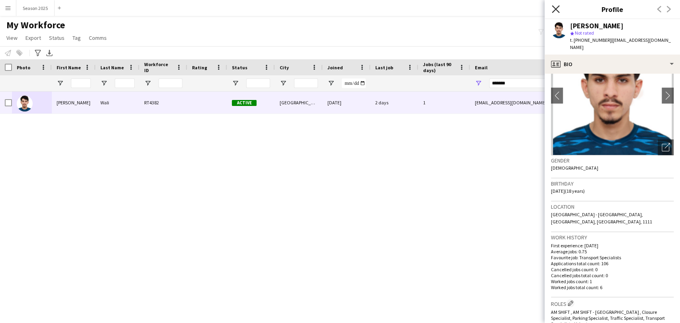
click at [555, 8] on icon "Close pop-in" at bounding box center [555, 9] width 8 height 8
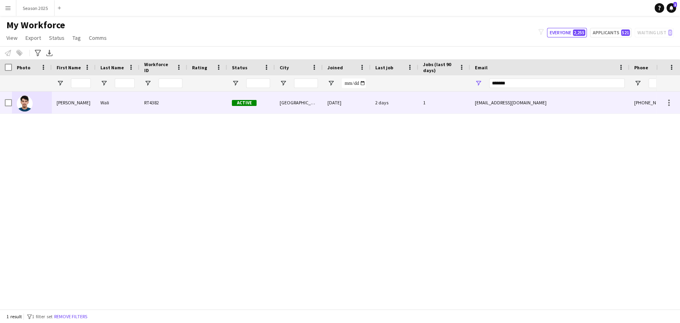
click at [25, 103] on img at bounding box center [25, 104] width 16 height 16
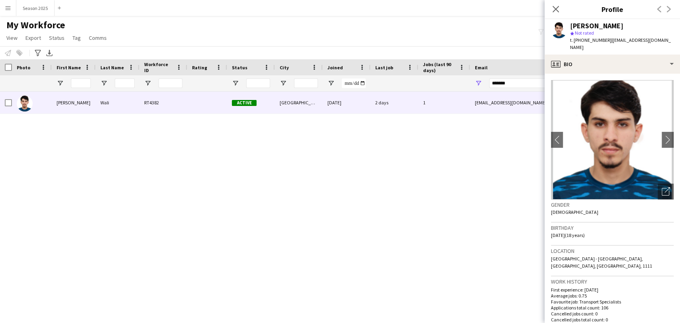
click at [598, 137] on img at bounding box center [612, 139] width 123 height 119
click at [592, 139] on img at bounding box center [612, 139] width 123 height 119
drag, startPoint x: 514, startPoint y: 86, endPoint x: 461, endPoint y: 84, distance: 53.0
click at [461, 84] on div at bounding box center [431, 83] width 863 height 16
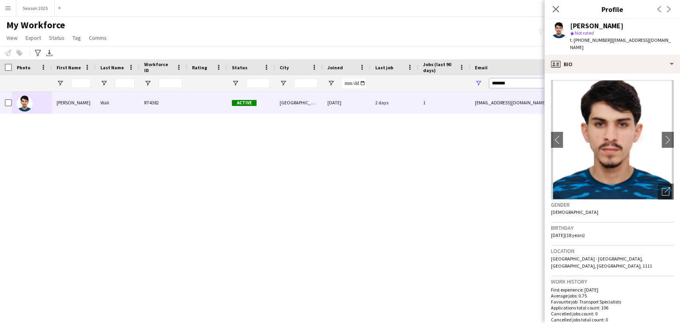
paste input "**********"
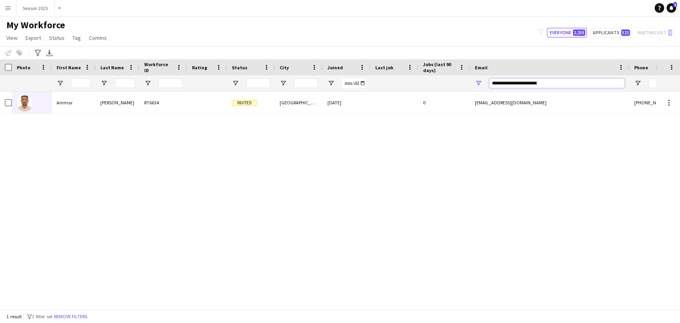
click at [493, 82] on input "**********" at bounding box center [556, 83] width 135 height 10
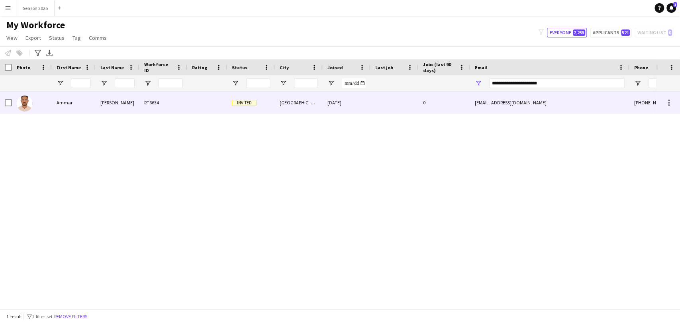
click at [51, 108] on div at bounding box center [32, 103] width 40 height 22
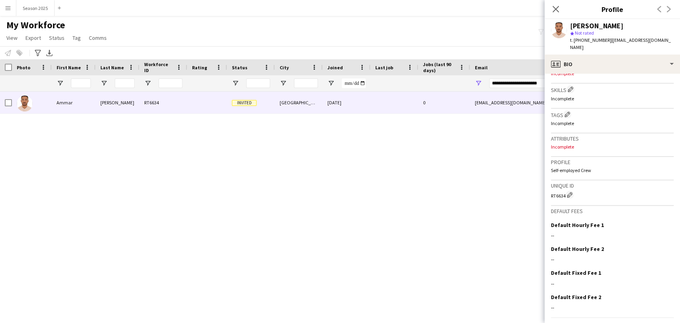
scroll to position [265, 0]
click at [557, 10] on icon "Close pop-in" at bounding box center [555, 9] width 8 height 8
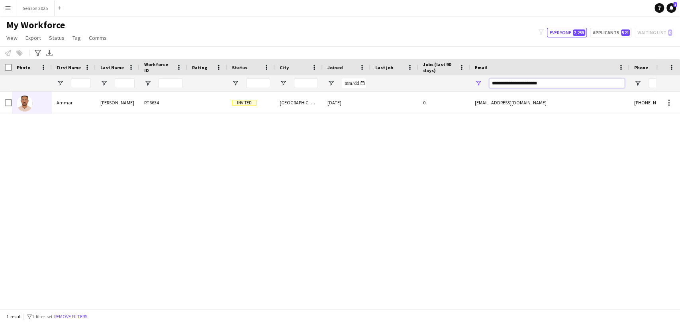
drag, startPoint x: 552, startPoint y: 84, endPoint x: 462, endPoint y: 84, distance: 90.0
click at [463, 84] on div at bounding box center [431, 83] width 863 height 16
drag, startPoint x: 519, startPoint y: 80, endPoint x: 470, endPoint y: 84, distance: 49.1
click at [470, 84] on div "********" at bounding box center [549, 83] width 159 height 16
paste input "**********"
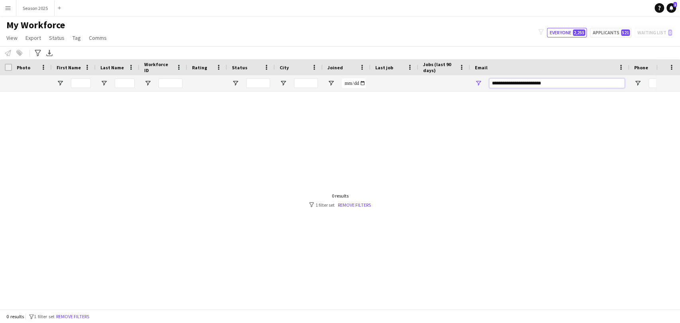
drag, startPoint x: 553, startPoint y: 83, endPoint x: 461, endPoint y: 91, distance: 91.9
click at [461, 91] on div at bounding box center [431, 83] width 863 height 16
paste input "****"
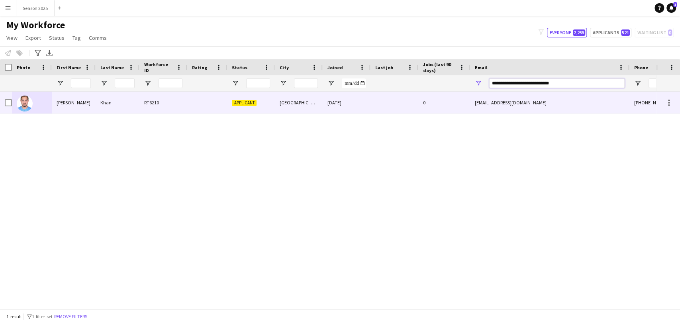
type input "**********"
click at [26, 108] on img at bounding box center [25, 104] width 16 height 16
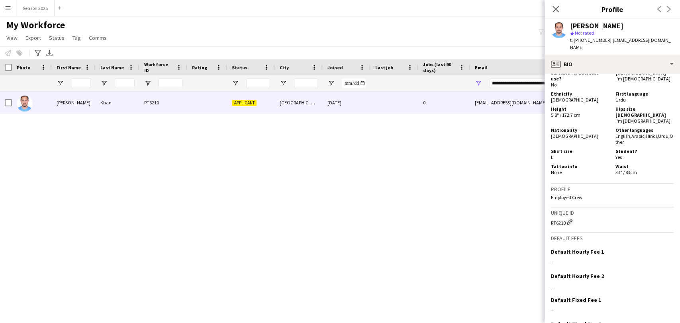
scroll to position [430, 0]
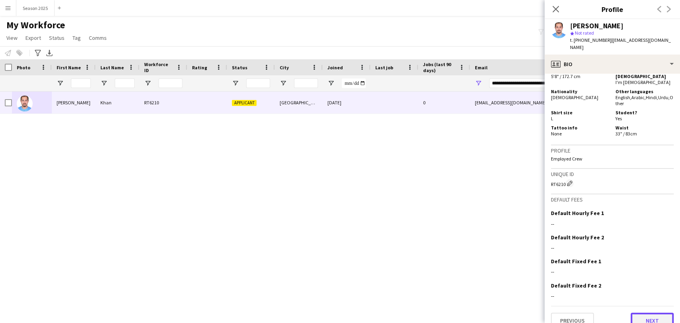
click at [630, 313] on button "Next" at bounding box center [651, 321] width 43 height 16
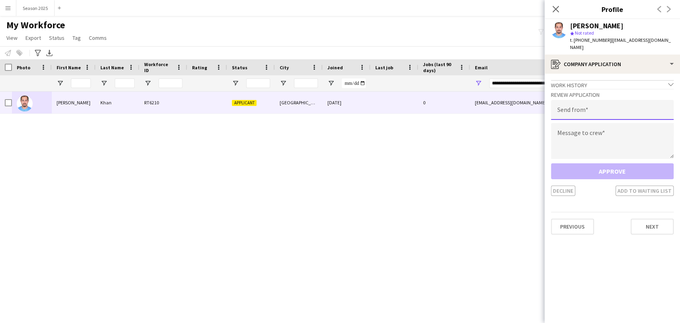
click at [612, 112] on input "email" at bounding box center [612, 110] width 123 height 20
type input "**********"
click at [629, 172] on div "Approve Decline Add to waiting list" at bounding box center [612, 179] width 123 height 33
click at [620, 140] on textarea at bounding box center [612, 141] width 123 height 36
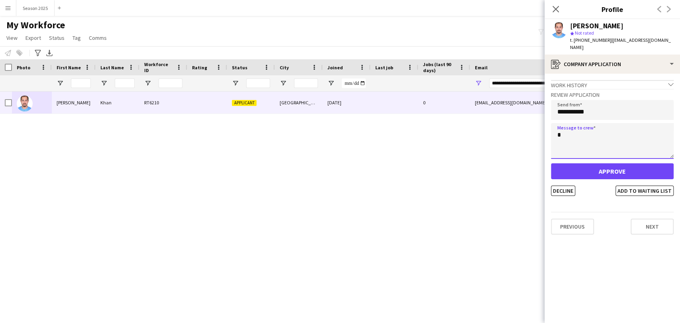
type textarea "*"
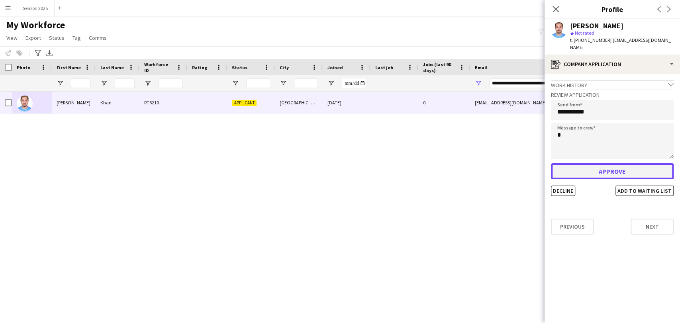
click at [599, 172] on button "Approve" at bounding box center [612, 171] width 123 height 16
